Goal: Task Accomplishment & Management: Complete application form

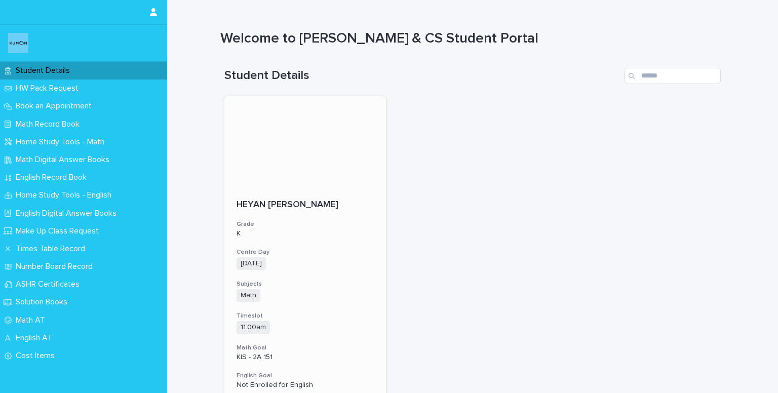
scroll to position [152, 0]
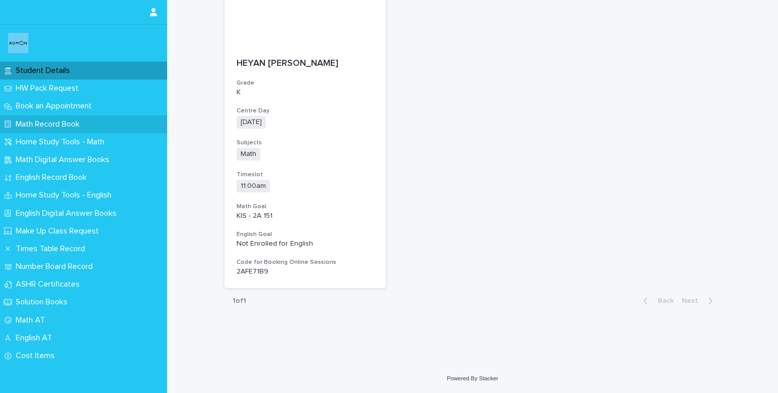
click at [59, 122] on p "Math Record Book" at bounding box center [50, 125] width 76 height 10
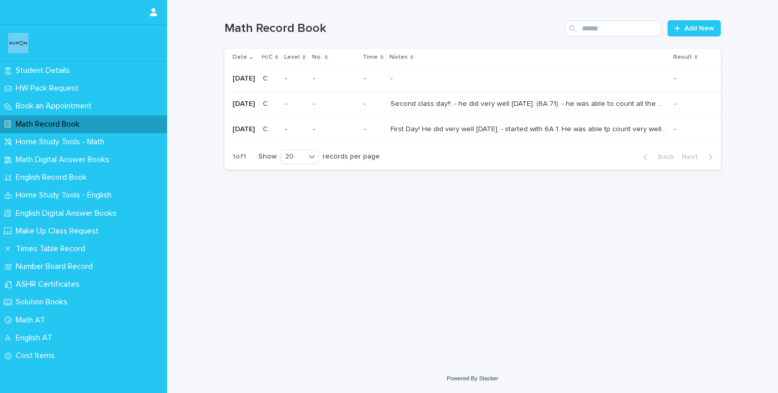
click at [444, 97] on div "Second class day!!. - he did very well [DATE]. (6A 71). - he was able to count …" at bounding box center [529, 104] width 276 height 17
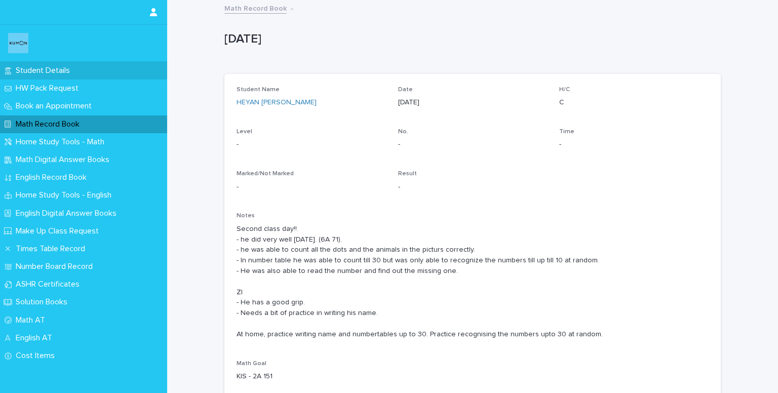
click at [70, 64] on div "Student Details" at bounding box center [83, 71] width 167 height 18
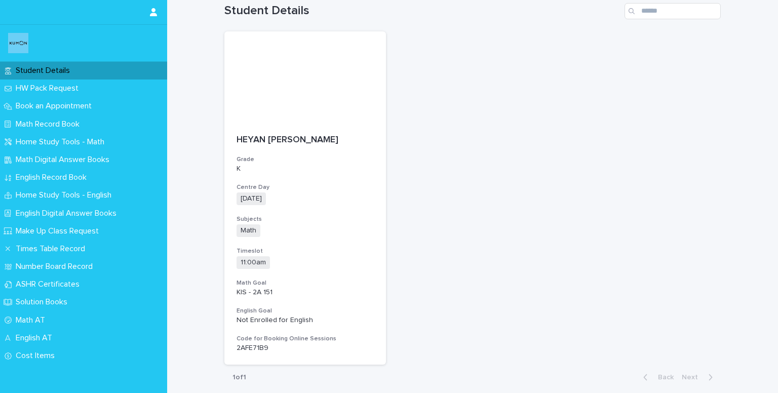
scroll to position [87, 0]
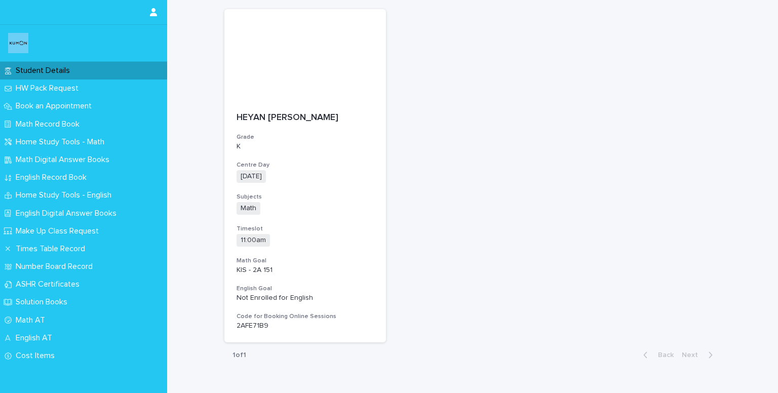
click at [209, 157] on div "Loading... Saving… Loading... Saving… Student Details [PERSON_NAME] Grade K Cen…" at bounding box center [472, 189] width 611 height 458
click at [88, 90] on div "HW Pack Request" at bounding box center [83, 89] width 167 height 18
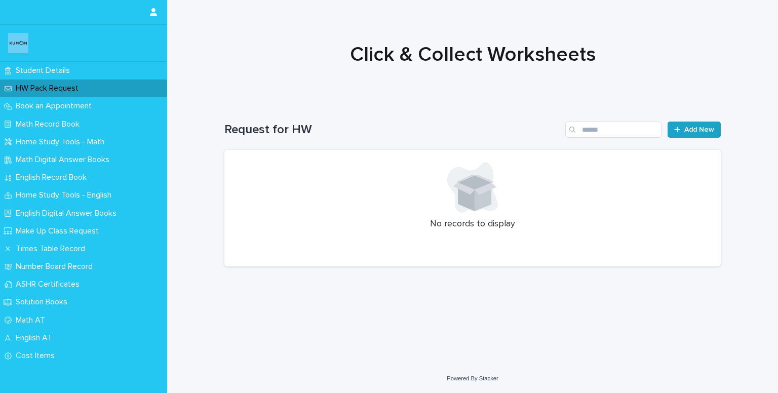
click at [702, 124] on link "Add New" at bounding box center [694, 130] width 53 height 16
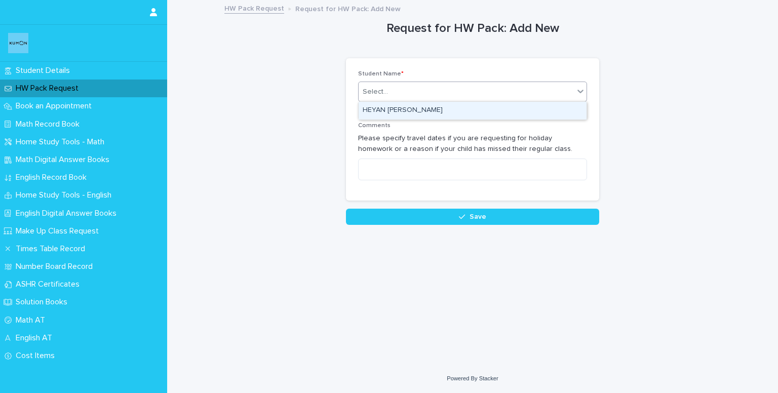
click at [411, 92] on div "Select..." at bounding box center [466, 92] width 215 height 17
click at [415, 115] on div "HEYAN [PERSON_NAME]" at bounding box center [473, 111] width 228 height 18
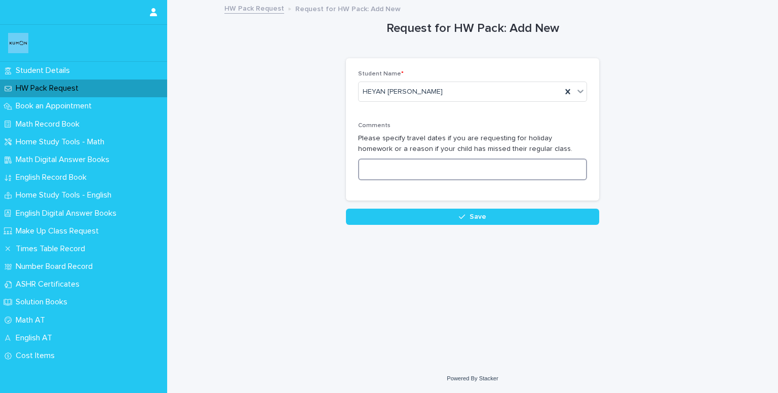
click at [422, 171] on textarea at bounding box center [472, 170] width 229 height 22
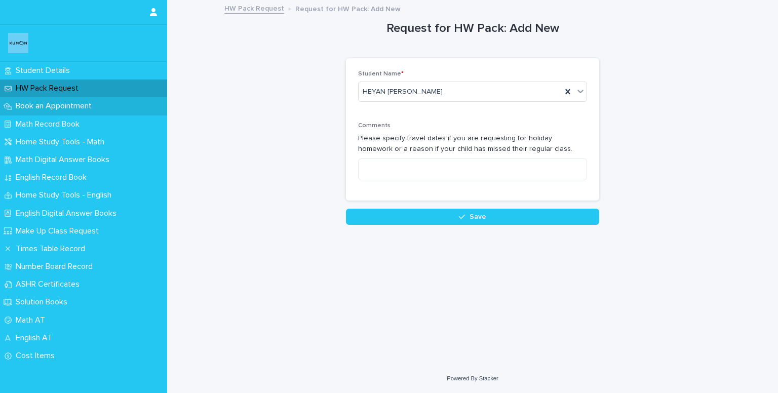
click at [94, 111] on p "Book an Appointment" at bounding box center [56, 106] width 88 height 10
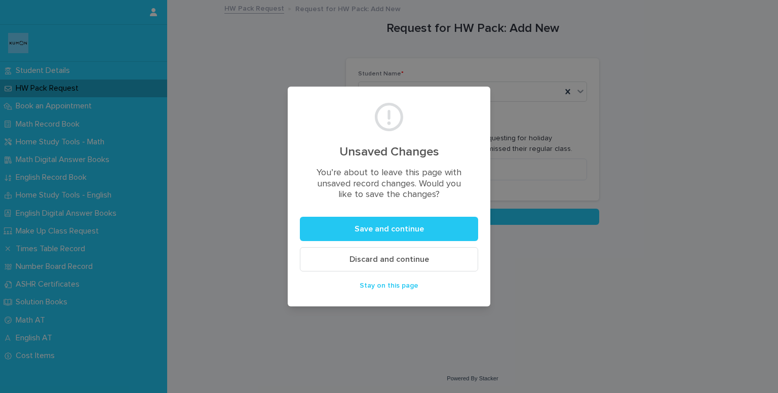
click at [363, 258] on span "Discard and continue" at bounding box center [390, 259] width 80 height 8
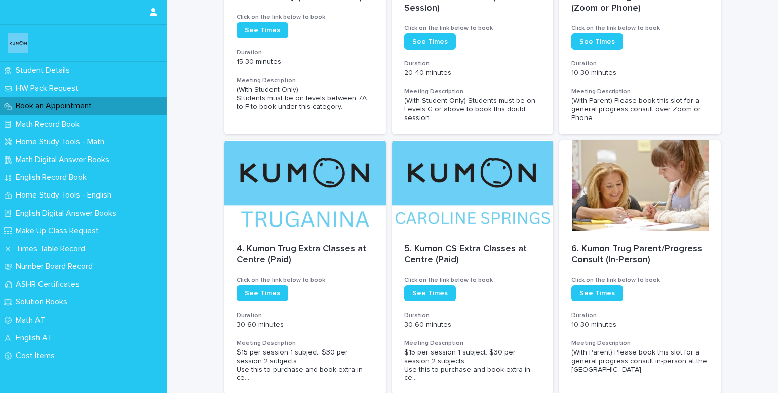
scroll to position [261, 0]
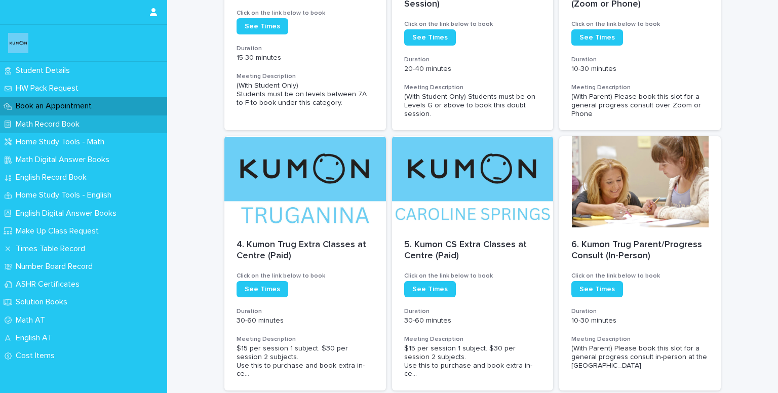
click at [107, 125] on div "Math Record Book" at bounding box center [83, 124] width 167 height 18
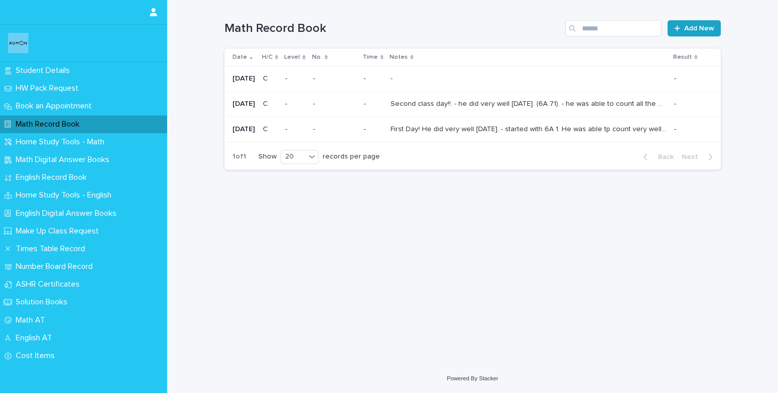
click at [696, 29] on span "Add New" at bounding box center [699, 28] width 30 height 7
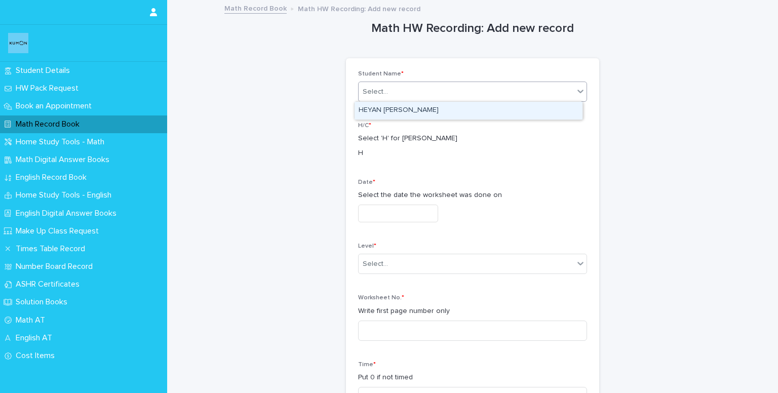
click at [438, 92] on div "Select..." at bounding box center [466, 92] width 215 height 17
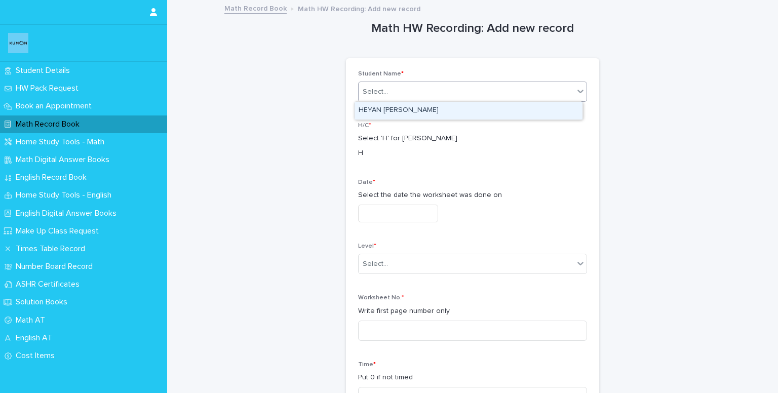
click at [426, 85] on div "Select..." at bounding box center [466, 92] width 215 height 17
click at [419, 110] on div "HEYAN [PERSON_NAME]" at bounding box center [469, 111] width 228 height 18
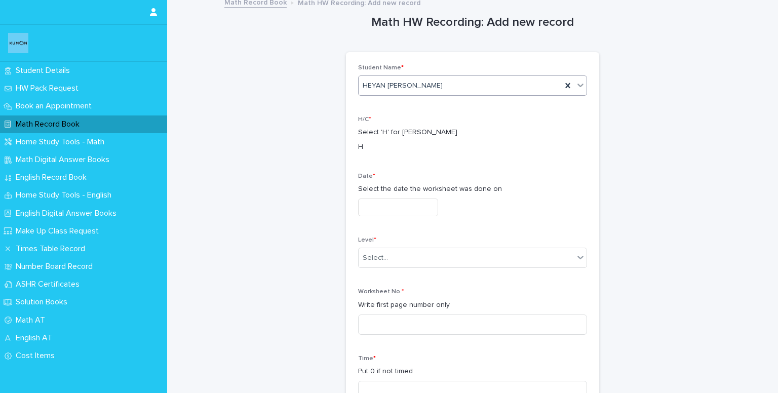
scroll to position [4, 0]
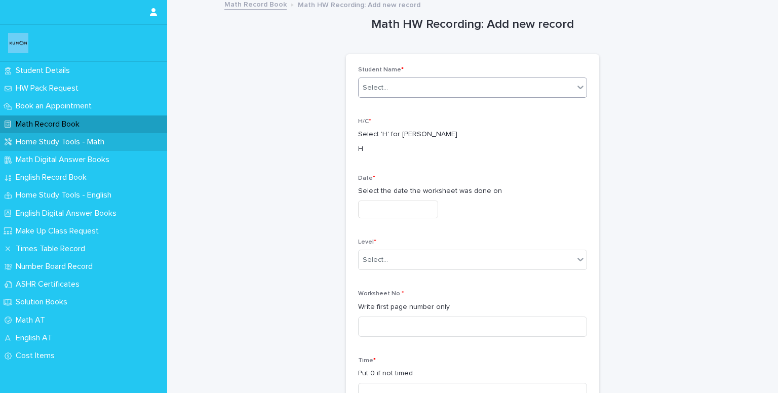
click at [89, 143] on p "Home Study Tools - Math" at bounding box center [62, 142] width 101 height 10
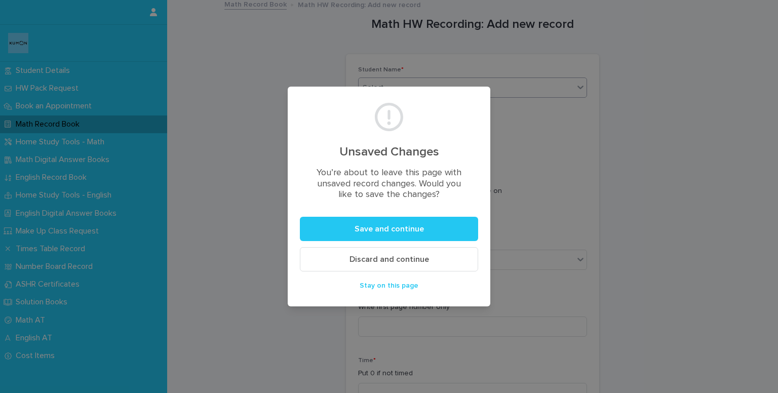
click at [350, 264] on button "Discard and continue" at bounding box center [389, 259] width 178 height 24
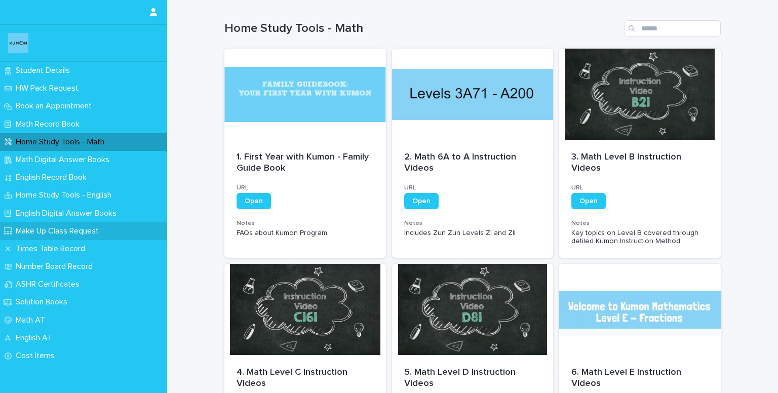
click at [68, 227] on p "Make Up Class Request" at bounding box center [59, 231] width 95 height 10
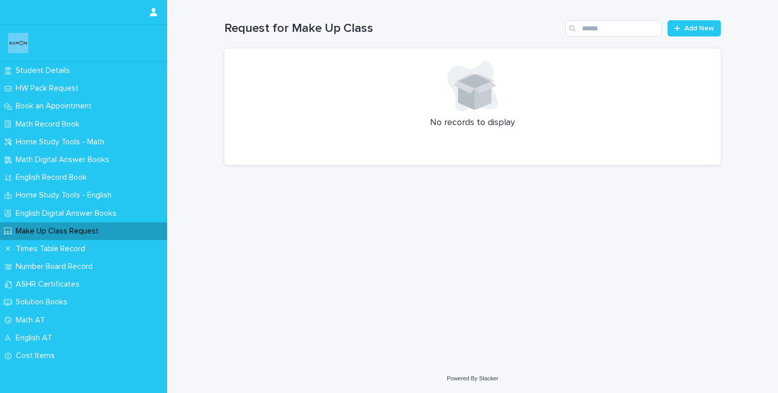
click at [180, 115] on div "Loading... Saving… Loading... Saving… Request for Make Up Class Add New No reco…" at bounding box center [472, 182] width 611 height 364
click at [692, 29] on span "Add New" at bounding box center [699, 28] width 30 height 7
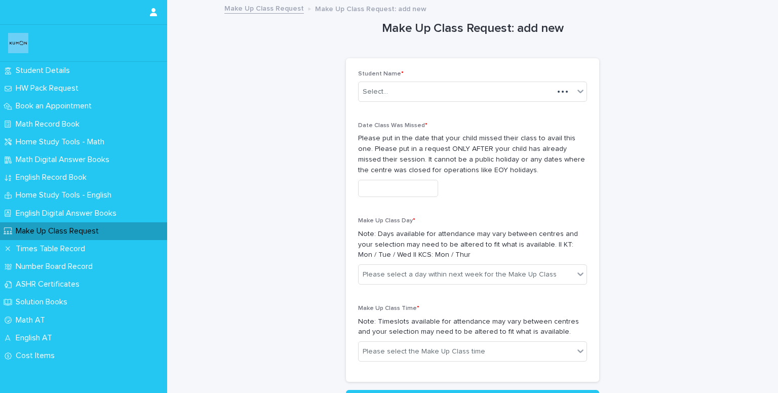
scroll to position [20, 0]
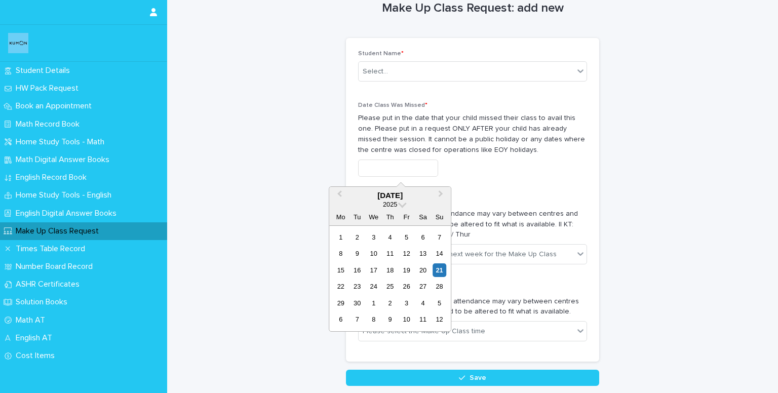
click at [404, 172] on input "text" at bounding box center [398, 169] width 80 height 18
click at [426, 274] on div "20" at bounding box center [423, 270] width 14 height 14
type input "**********"
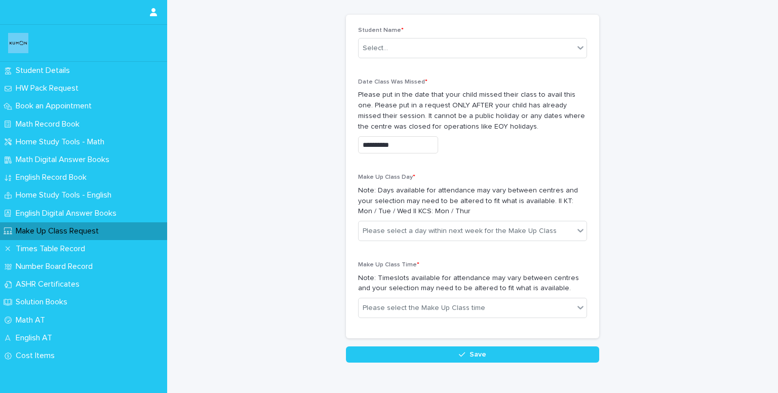
scroll to position [44, 0]
click at [388, 236] on div "Please select a day within next week for the Make Up Class" at bounding box center [466, 230] width 215 height 17
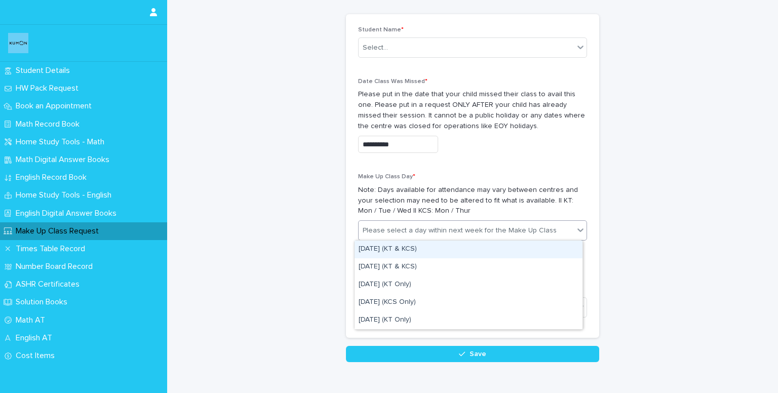
click at [388, 246] on div "[DATE] (KT & KCS)" at bounding box center [469, 250] width 228 height 18
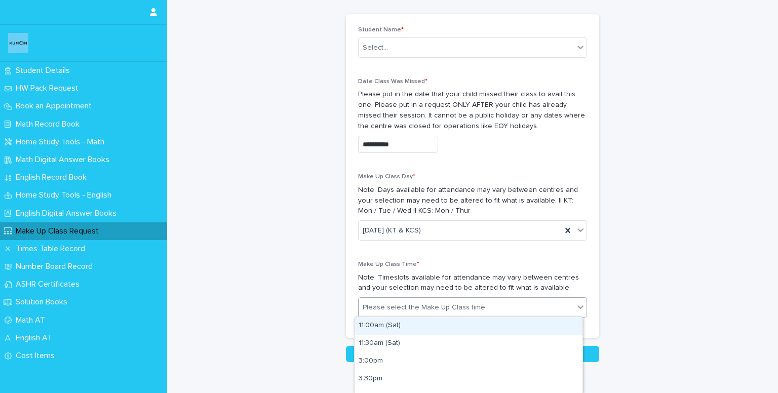
click at [402, 306] on div "Please select the Make Up Class time" at bounding box center [424, 307] width 123 height 11
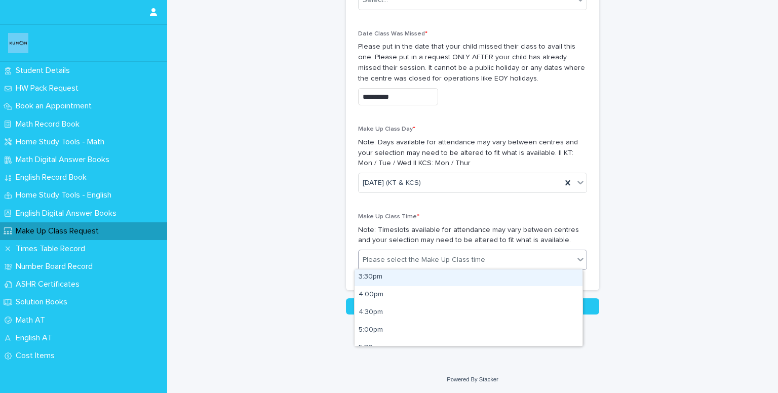
scroll to position [55, 0]
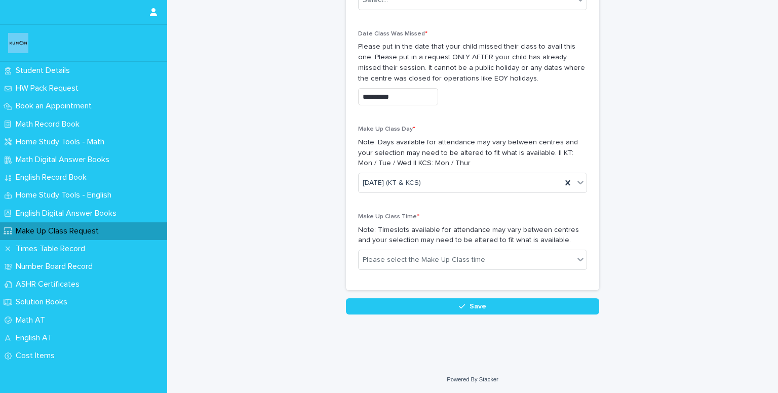
click at [296, 281] on div "**********" at bounding box center [472, 111] width 496 height 405
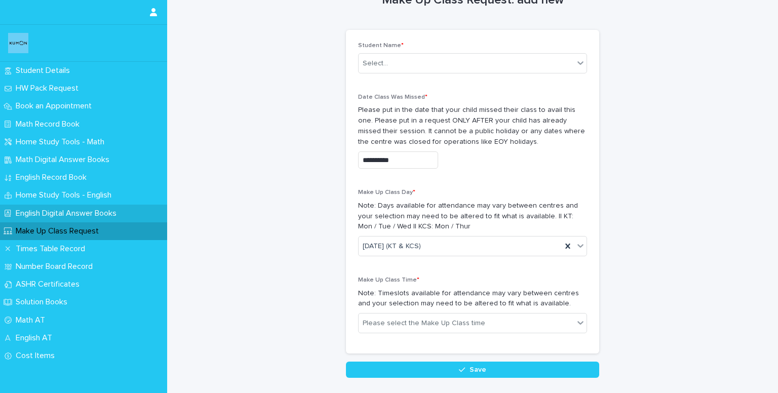
scroll to position [29, 0]
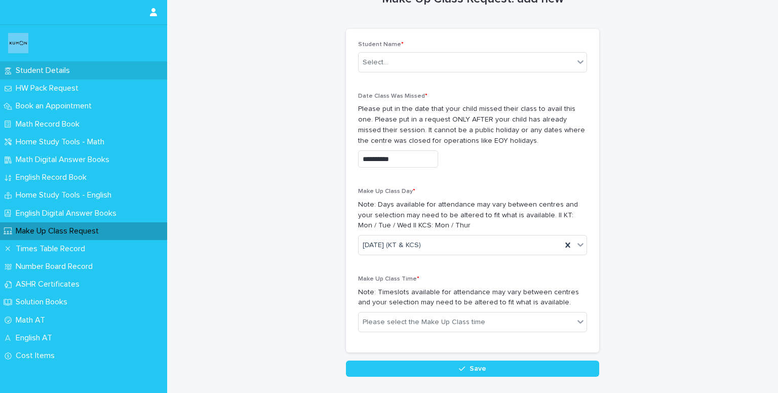
click at [43, 62] on div "Student Details" at bounding box center [83, 71] width 167 height 18
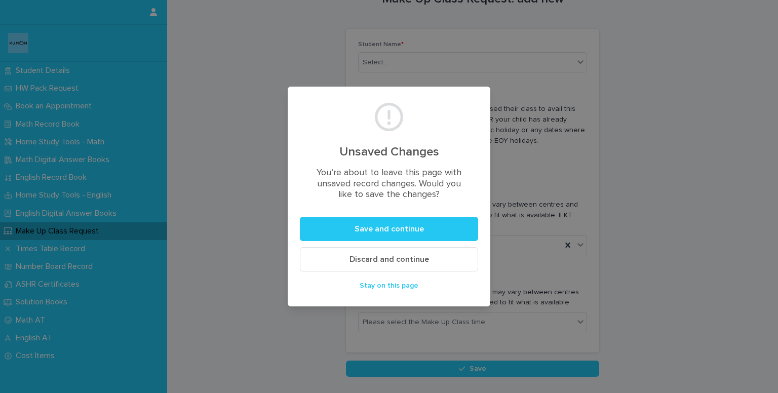
click at [364, 264] on button "Discard and continue" at bounding box center [389, 259] width 178 height 24
